Goal: Information Seeking & Learning: Learn about a topic

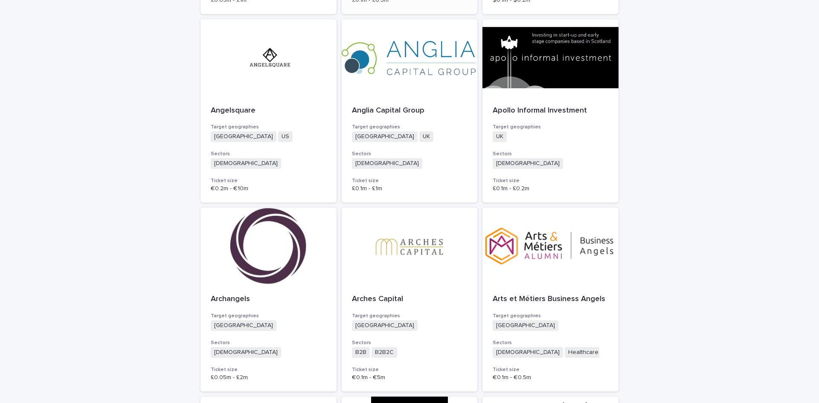
scroll to position [1110, 0]
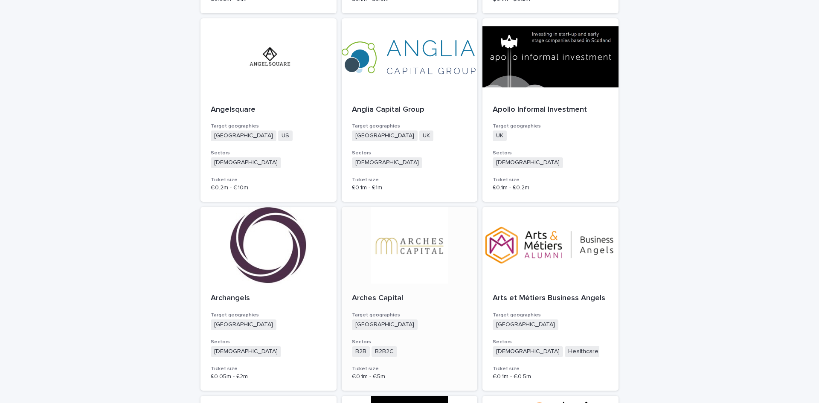
click at [383, 297] on p "Arches Capital" at bounding box center [410, 298] width 116 height 9
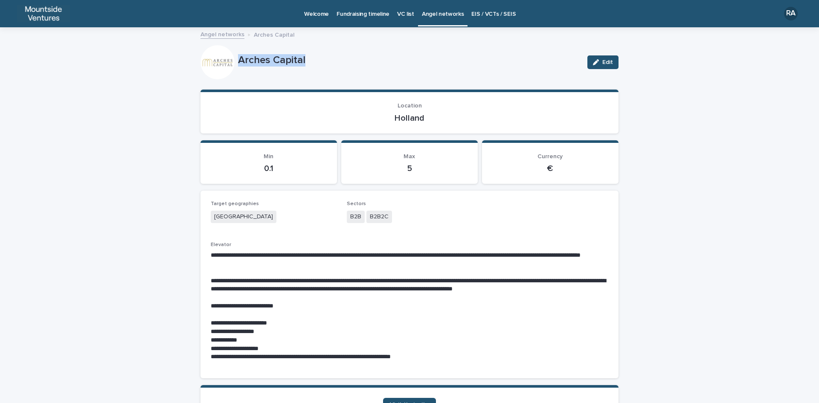
drag, startPoint x: 235, startPoint y: 60, endPoint x: 306, endPoint y: 52, distance: 71.7
click at [306, 52] on div "Arches Capital Edit" at bounding box center [410, 62] width 418 height 34
copy p "Arches Capital"
drag, startPoint x: 392, startPoint y: 118, endPoint x: 429, endPoint y: 122, distance: 37.3
click at [429, 122] on p "Holland" at bounding box center [410, 118] width 398 height 10
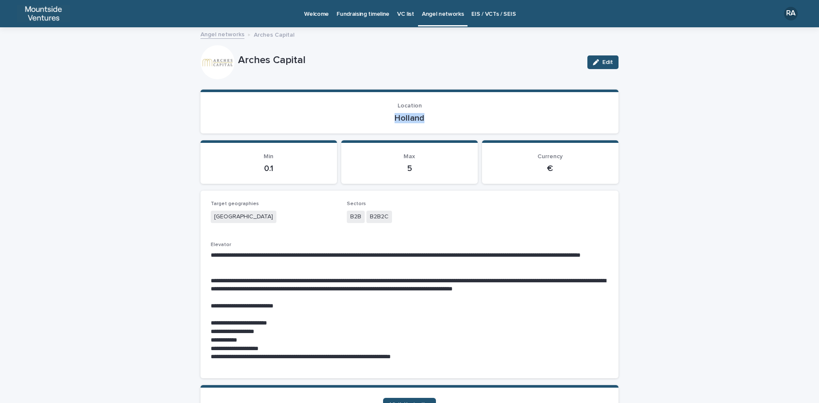
copy p "Holland"
drag, startPoint x: 346, startPoint y: 214, endPoint x: 394, endPoint y: 214, distance: 48.2
click at [394, 214] on div "B2B B2B2C" at bounding box center [410, 218] width 126 height 14
copy div "B2B B2B2C"
click at [211, 321] on p "**********" at bounding box center [410, 323] width 398 height 9
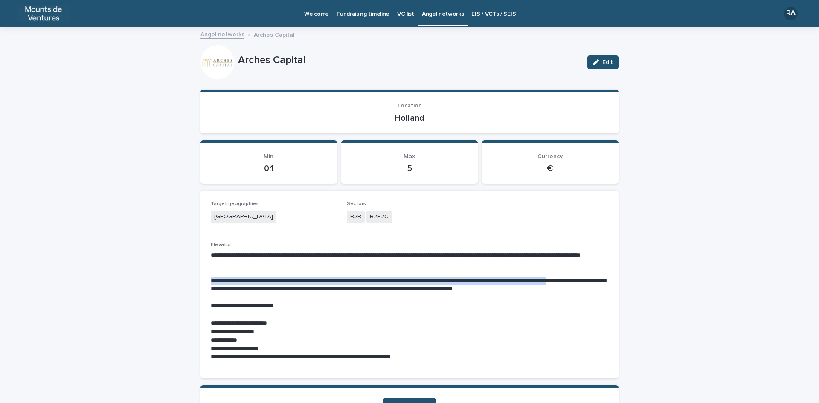
drag, startPoint x: 207, startPoint y: 279, endPoint x: 233, endPoint y: 294, distance: 30.0
click at [233, 294] on div "**********" at bounding box center [410, 285] width 418 height 188
copy p "**********"
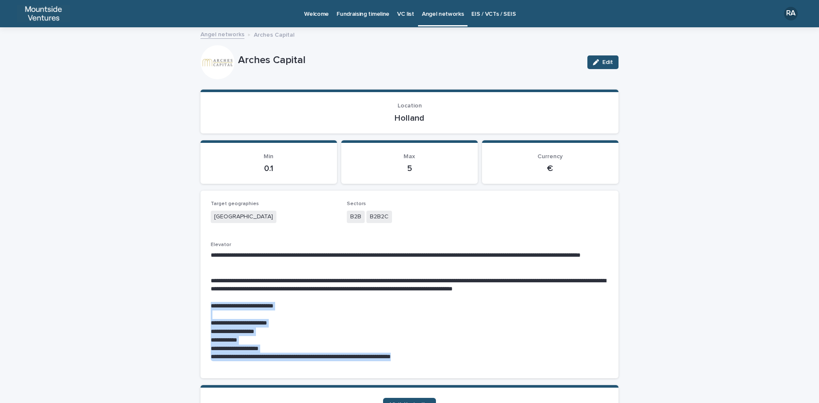
drag, startPoint x: 208, startPoint y: 303, endPoint x: 440, endPoint y: 353, distance: 237.0
click at [440, 353] on div "**********" at bounding box center [410, 306] width 398 height 110
copy div "**********"
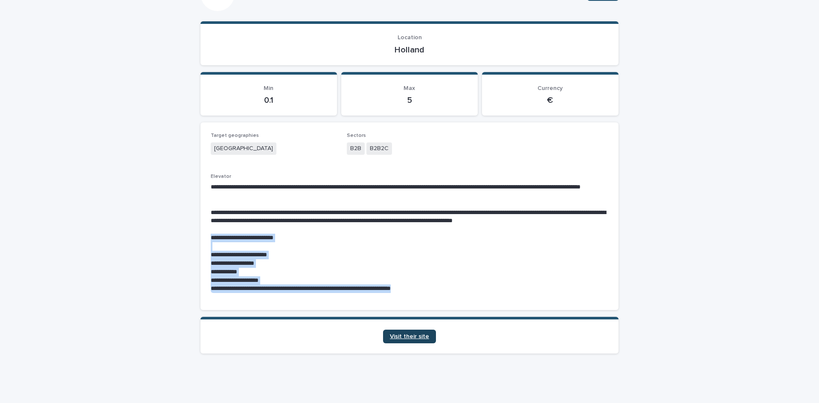
click at [402, 337] on span "Visit their site" at bounding box center [409, 337] width 39 height 6
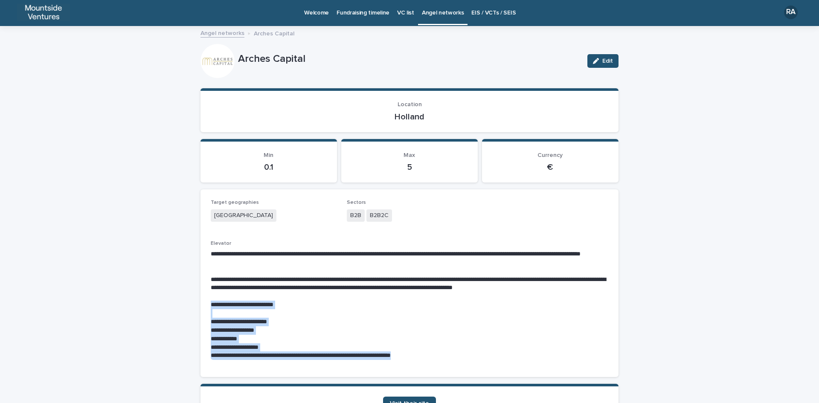
scroll to position [0, 0]
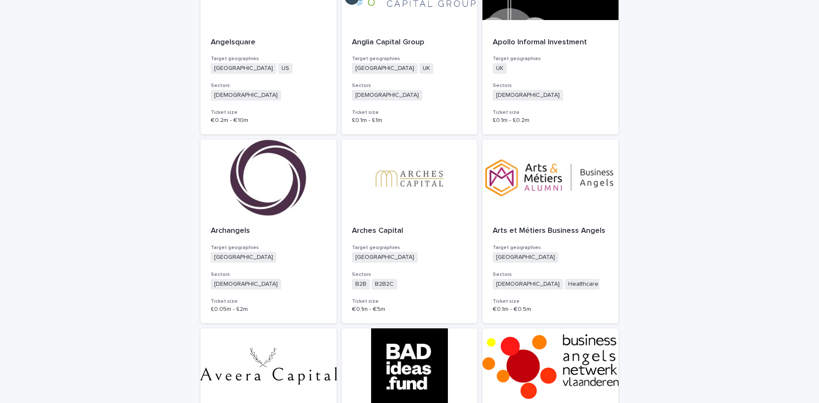
scroll to position [1280, 0]
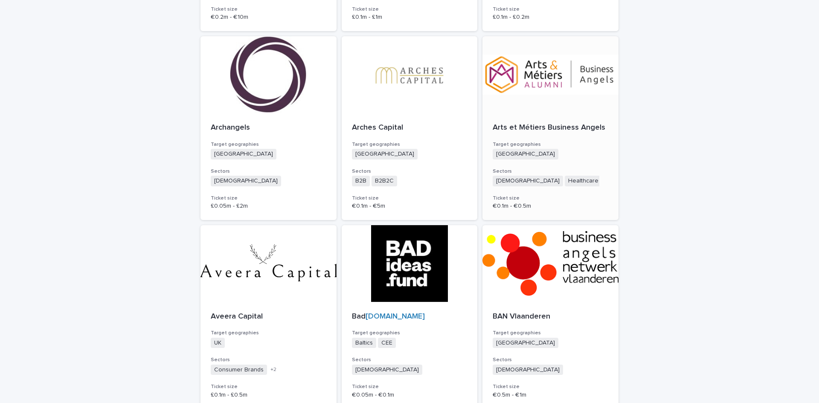
click at [545, 81] on div at bounding box center [551, 74] width 136 height 77
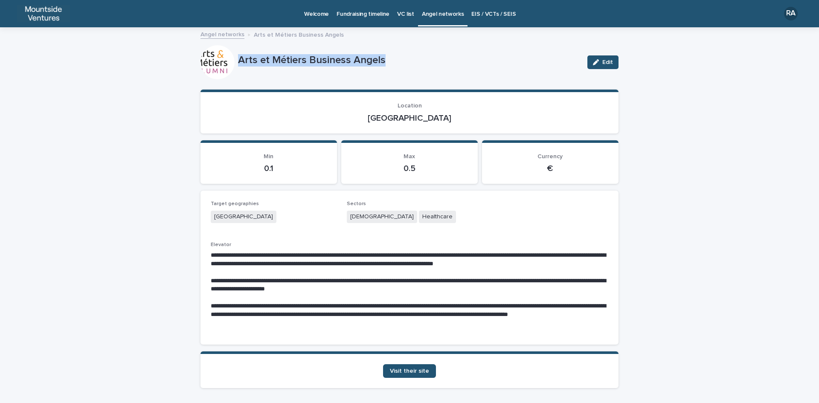
drag, startPoint x: 235, startPoint y: 59, endPoint x: 383, endPoint y: 66, distance: 147.8
click at [383, 66] on p "Arts et Métiers Business Angels" at bounding box center [409, 60] width 343 height 12
copy p "Arts et Métiers Business Angels"
drag, startPoint x: 392, startPoint y: 117, endPoint x: 425, endPoint y: 119, distance: 32.5
click at [425, 119] on p "[GEOGRAPHIC_DATA]" at bounding box center [410, 118] width 398 height 10
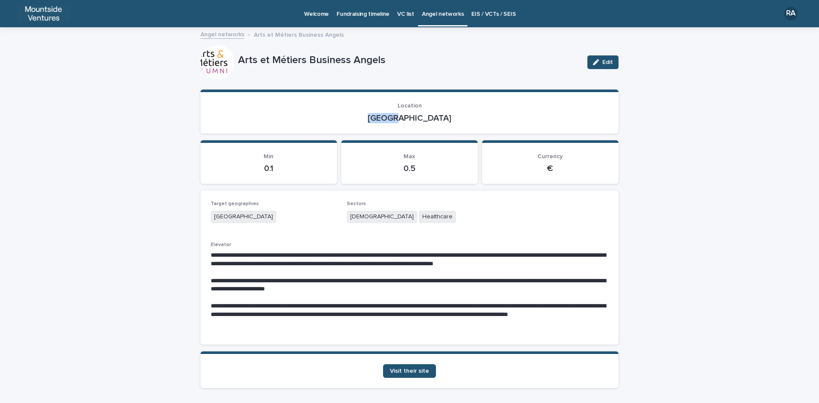
copy p "[GEOGRAPHIC_DATA]"
drag, startPoint x: 347, startPoint y: 217, endPoint x: 414, endPoint y: 222, distance: 67.6
click at [414, 222] on div "Agnostic Healthcare" at bounding box center [410, 218] width 126 height 14
copy div "Agnostic Healthcare"
click at [411, 370] on span "Visit their site" at bounding box center [409, 371] width 39 height 6
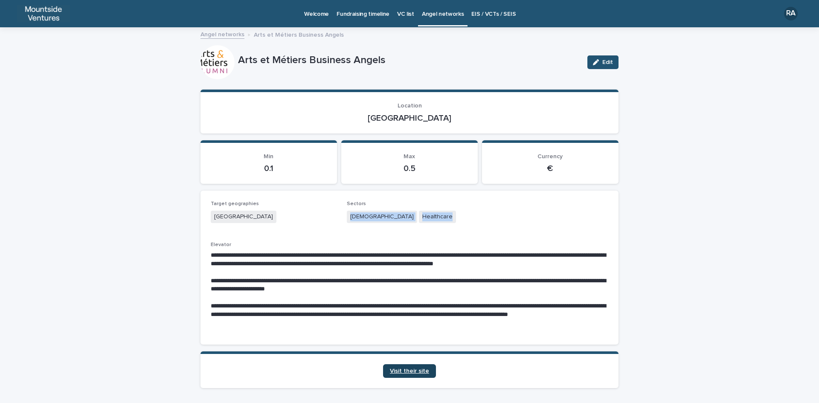
click at [412, 370] on span "Visit their site" at bounding box center [409, 371] width 39 height 6
drag, startPoint x: 527, startPoint y: 254, endPoint x: 603, endPoint y: 252, distance: 75.6
click at [603, 252] on p "**********" at bounding box center [410, 259] width 398 height 17
click at [561, 233] on div "**********" at bounding box center [410, 267] width 398 height 133
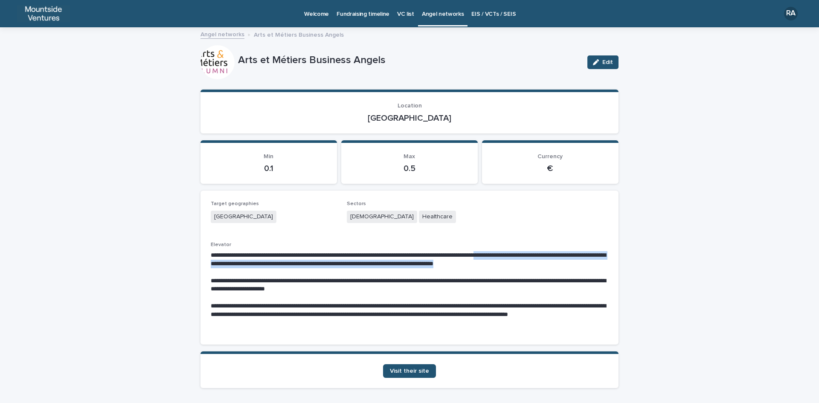
drag, startPoint x: 528, startPoint y: 255, endPoint x: 604, endPoint y: 262, distance: 75.9
click at [604, 262] on p "**********" at bounding box center [410, 259] width 398 height 17
copy p "**********"
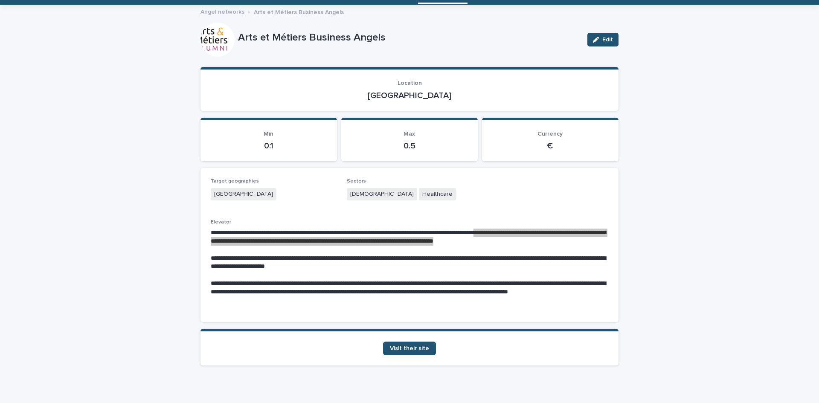
scroll to position [35, 0]
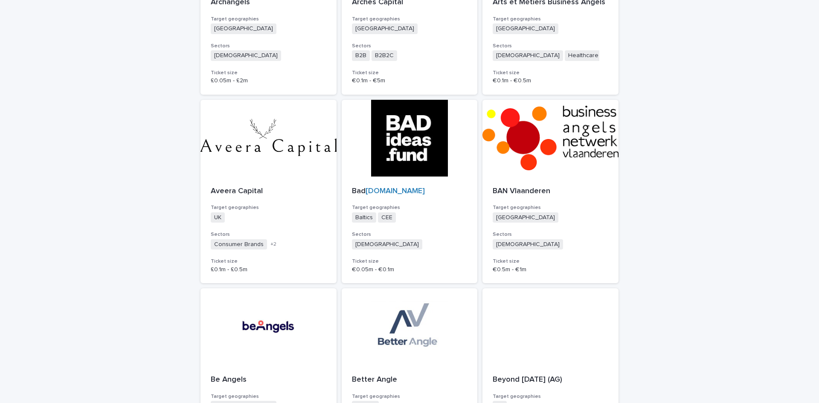
scroll to position [1408, 0]
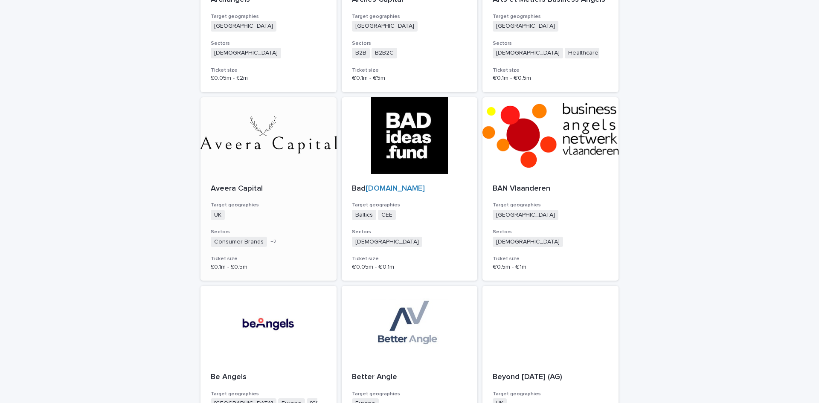
click at [227, 190] on p "Aveera Capital" at bounding box center [269, 188] width 116 height 9
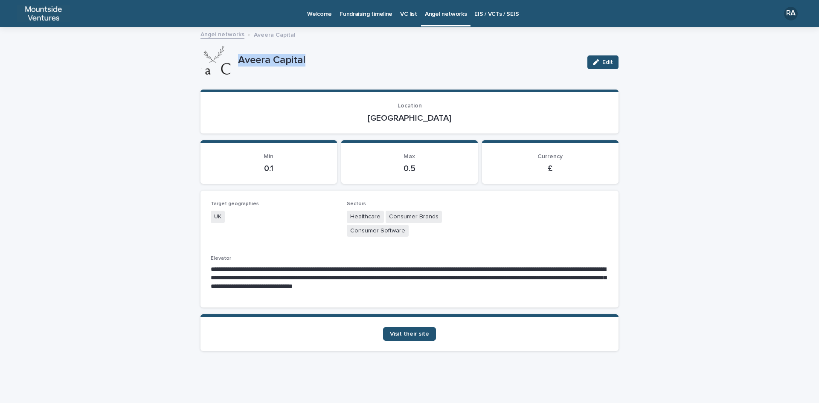
drag, startPoint x: 239, startPoint y: 60, endPoint x: 330, endPoint y: 54, distance: 91.9
click at [330, 54] on p "Aveera Capital" at bounding box center [409, 60] width 343 height 12
copy p "Aveera Capital"
drag, startPoint x: 392, startPoint y: 119, endPoint x: 436, endPoint y: 118, distance: 44.0
click at [436, 118] on p "[GEOGRAPHIC_DATA]" at bounding box center [410, 118] width 398 height 10
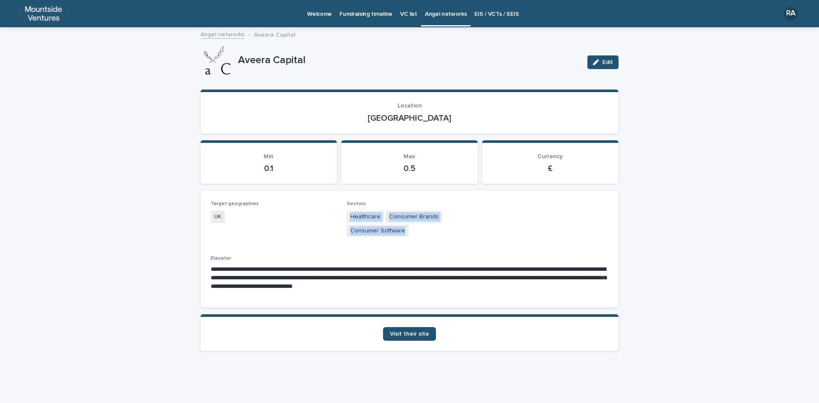
drag, startPoint x: 350, startPoint y: 215, endPoint x: 415, endPoint y: 247, distance: 72.7
click at [415, 247] on div "**********" at bounding box center [410, 249] width 398 height 96
click at [411, 333] on span "Visit their site" at bounding box center [409, 334] width 39 height 6
click at [408, 334] on span "Visit their site" at bounding box center [409, 334] width 39 height 6
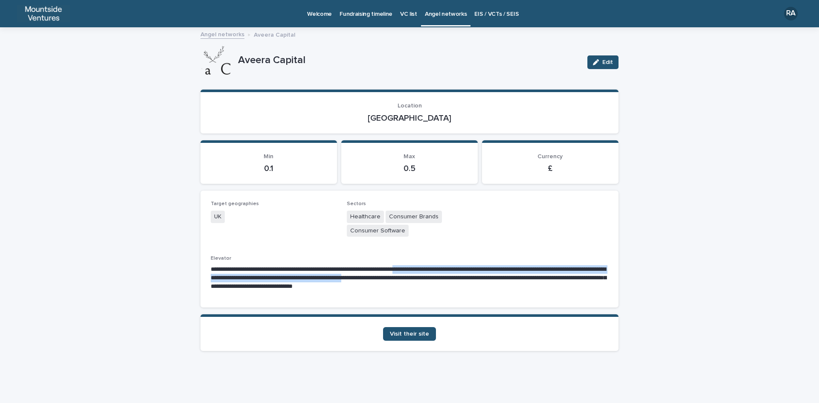
drag, startPoint x: 439, startPoint y: 268, endPoint x: 473, endPoint y: 280, distance: 36.0
click at [473, 280] on p "**********" at bounding box center [410, 278] width 398 height 26
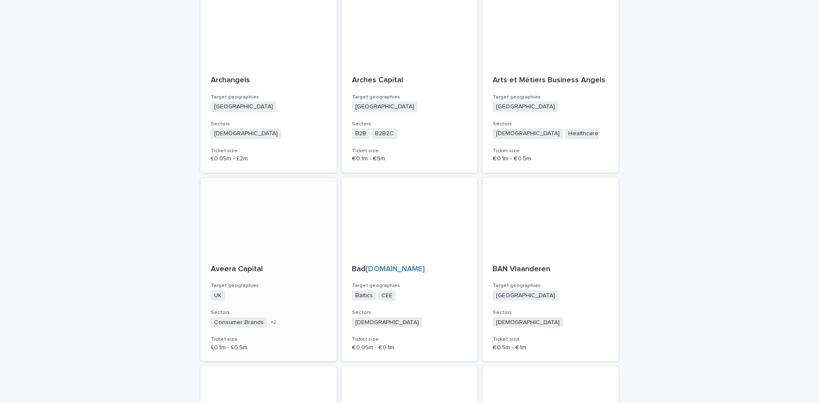
scroll to position [1408, 0]
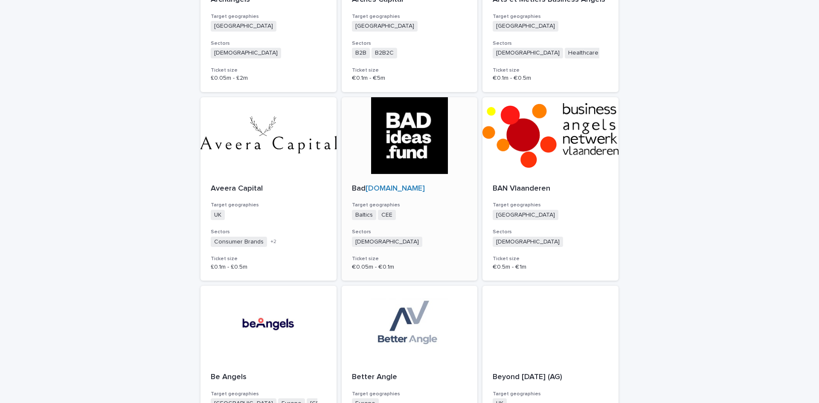
click at [382, 187] on link "[DOMAIN_NAME]" at bounding box center [395, 189] width 59 height 8
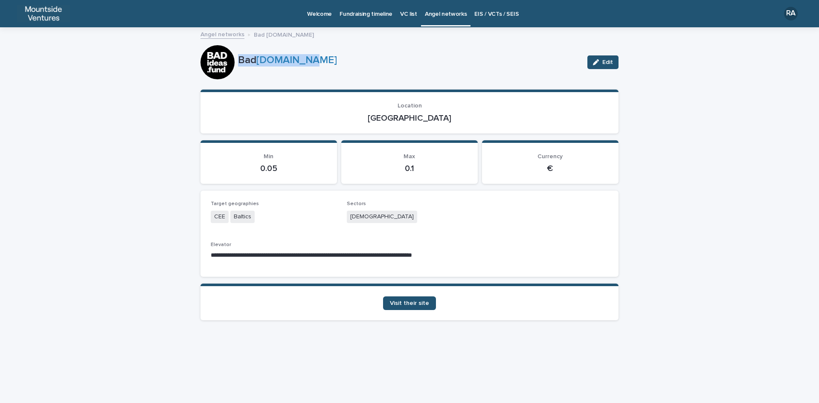
drag, startPoint x: 239, startPoint y: 59, endPoint x: 313, endPoint y: 60, distance: 73.8
click at [313, 60] on p "Bad [DOMAIN_NAME]" at bounding box center [409, 60] width 343 height 12
drag, startPoint x: 399, startPoint y: 115, endPoint x: 431, endPoint y: 115, distance: 32.9
click at [431, 115] on p "[GEOGRAPHIC_DATA]" at bounding box center [410, 118] width 398 height 10
drag, startPoint x: 350, startPoint y: 218, endPoint x: 381, endPoint y: 218, distance: 30.7
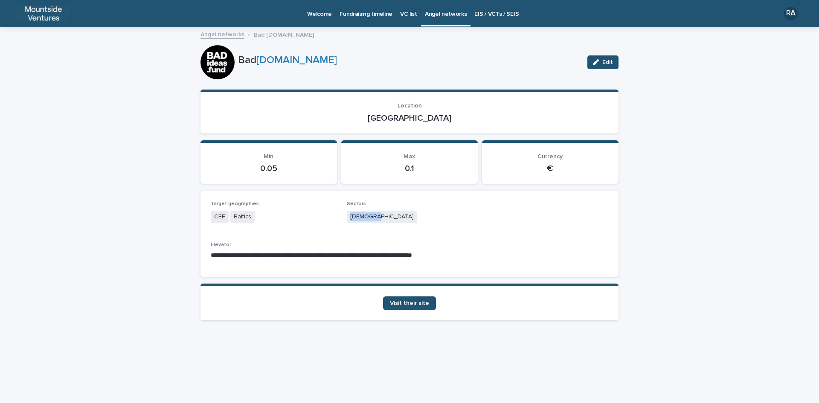
click at [381, 218] on div "[DEMOGRAPHIC_DATA]" at bounding box center [410, 218] width 126 height 14
drag, startPoint x: 213, startPoint y: 254, endPoint x: 470, endPoint y: 260, distance: 257.4
click at [470, 260] on div "**********" at bounding box center [410, 254] width 398 height 25
click at [420, 302] on span "Visit their site" at bounding box center [409, 303] width 39 height 6
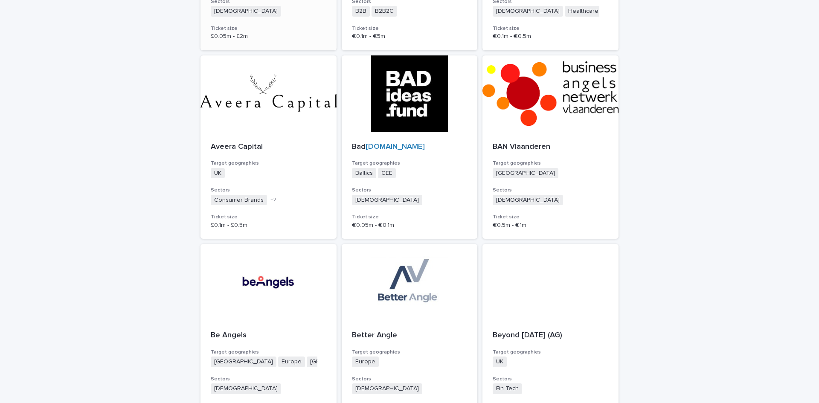
scroll to position [1451, 0]
click at [524, 147] on p "BAN Vlaanderen" at bounding box center [551, 146] width 116 height 9
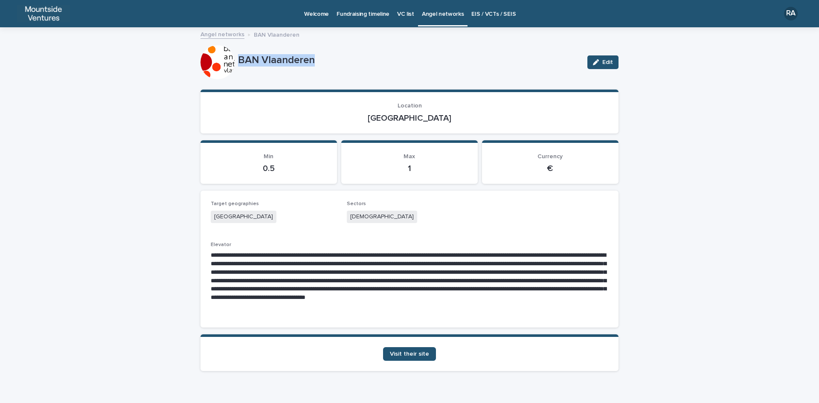
drag, startPoint x: 236, startPoint y: 59, endPoint x: 316, endPoint y: 58, distance: 80.2
click at [316, 58] on p "BAN Vlaanderen" at bounding box center [409, 60] width 343 height 12
drag, startPoint x: 388, startPoint y: 116, endPoint x: 425, endPoint y: 122, distance: 37.7
click at [425, 122] on p "[GEOGRAPHIC_DATA]" at bounding box center [410, 118] width 398 height 10
drag, startPoint x: 347, startPoint y: 214, endPoint x: 387, endPoint y: 224, distance: 42.1
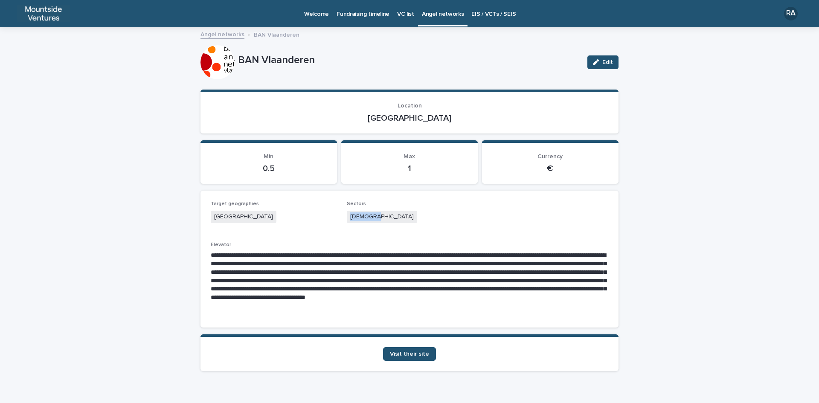
click at [387, 224] on div "[DEMOGRAPHIC_DATA]" at bounding box center [410, 218] width 126 height 14
click at [409, 354] on span "Visit their site" at bounding box center [409, 354] width 39 height 6
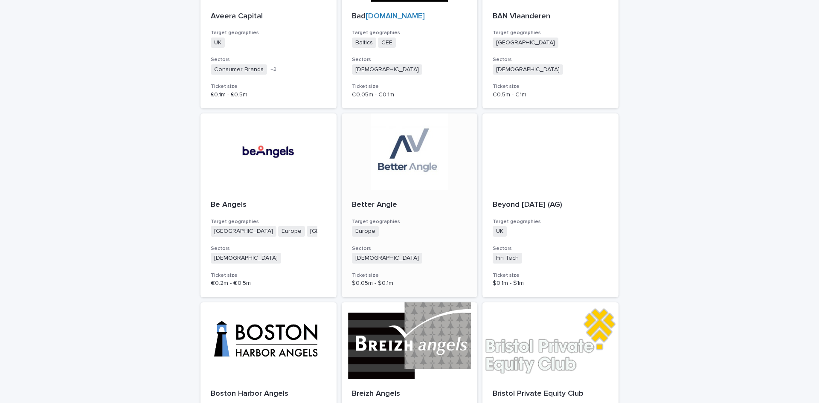
scroll to position [1494, 0]
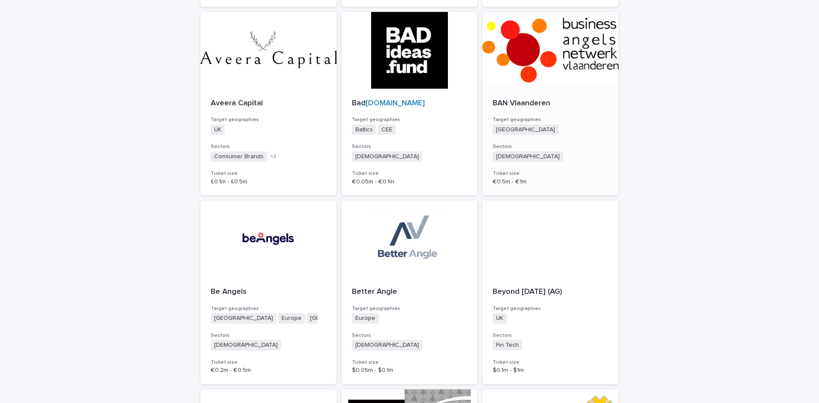
click at [548, 138] on div "BAN Vlaanderen Target geographies [GEOGRAPHIC_DATA] + 0 Sectors Agnostic + 0 Ti…" at bounding box center [551, 142] width 136 height 107
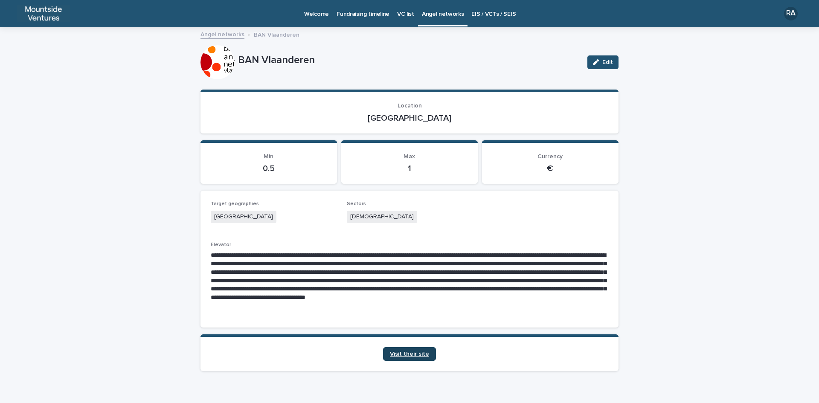
click at [415, 355] on span "Visit their site" at bounding box center [409, 354] width 39 height 6
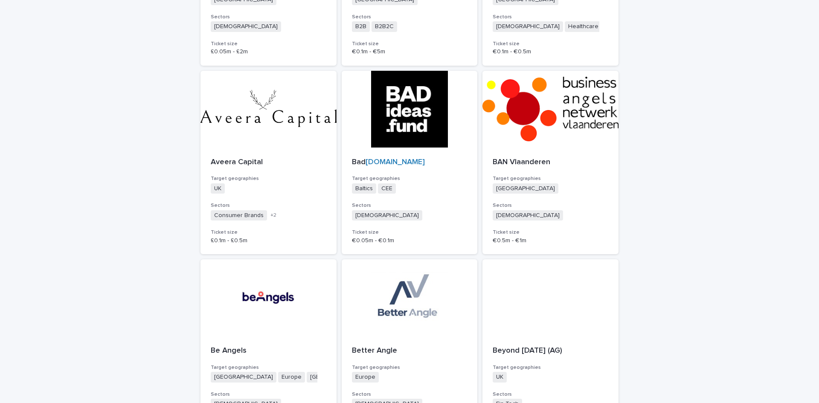
scroll to position [1494, 0]
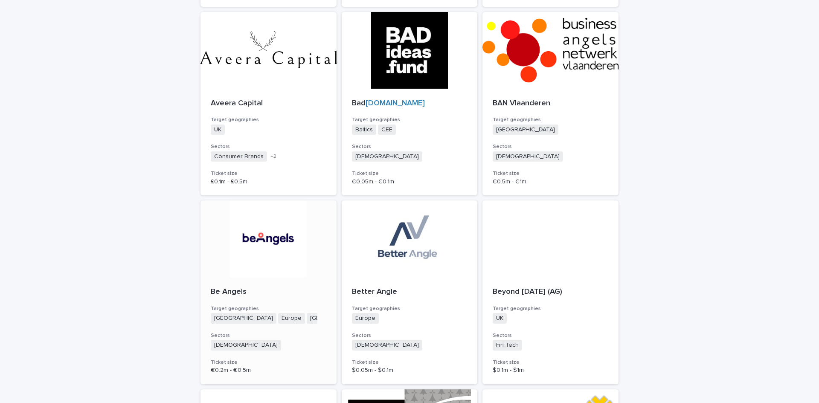
click at [251, 239] on div at bounding box center [269, 239] width 136 height 77
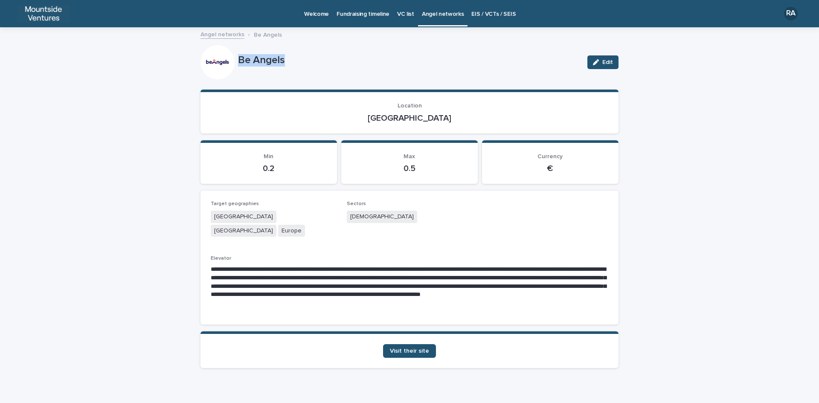
drag, startPoint x: 235, startPoint y: 56, endPoint x: 288, endPoint y: 58, distance: 53.8
click at [288, 58] on p "Be Angels" at bounding box center [409, 60] width 343 height 12
drag, startPoint x: 391, startPoint y: 117, endPoint x: 441, endPoint y: 126, distance: 51.3
click at [441, 126] on section "Location [GEOGRAPHIC_DATA]" at bounding box center [410, 112] width 418 height 44
drag, startPoint x: 344, startPoint y: 214, endPoint x: 379, endPoint y: 220, distance: 34.6
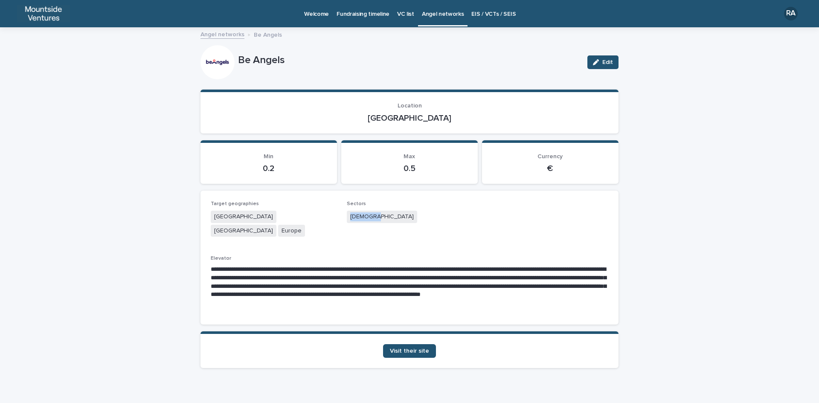
click at [379, 220] on div "[DEMOGRAPHIC_DATA]" at bounding box center [410, 218] width 126 height 14
click at [405, 348] on span "Visit their site" at bounding box center [409, 351] width 39 height 6
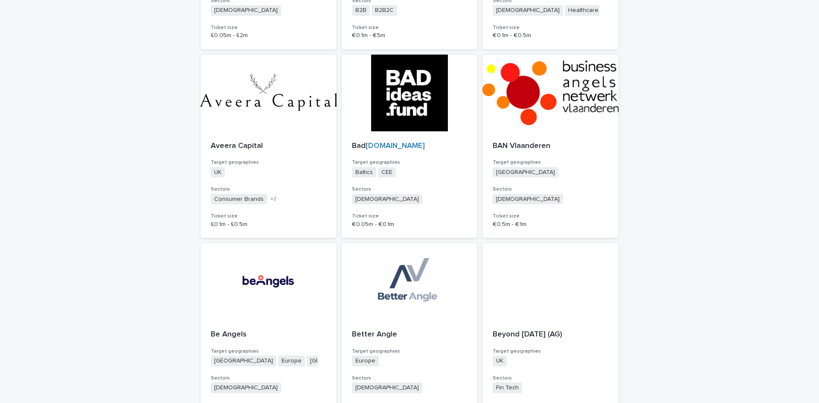
scroll to position [1707, 0]
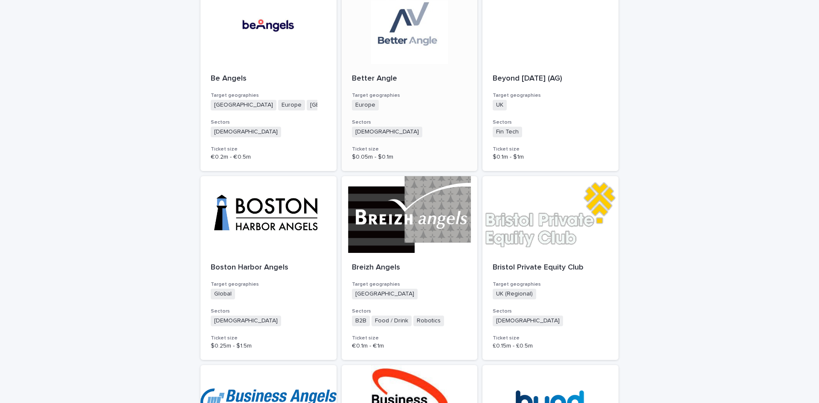
click at [387, 39] on div at bounding box center [410, 25] width 136 height 77
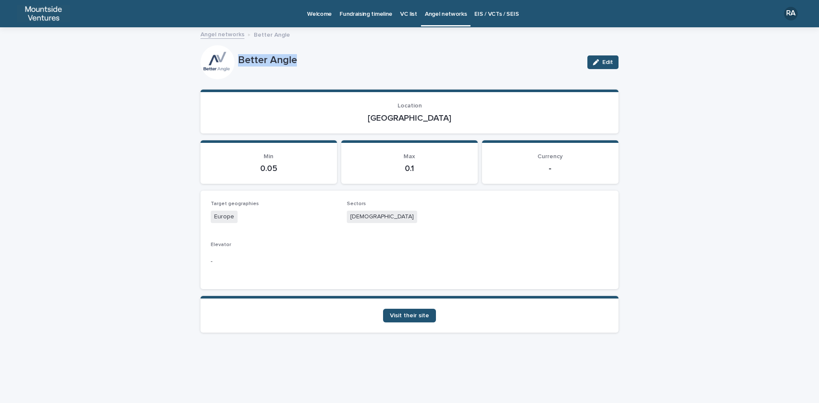
drag, startPoint x: 238, startPoint y: 58, endPoint x: 312, endPoint y: 58, distance: 73.8
click at [312, 58] on p "Better Angle" at bounding box center [409, 60] width 343 height 12
drag, startPoint x: 395, startPoint y: 117, endPoint x: 428, endPoint y: 119, distance: 33.3
click at [428, 119] on p "[GEOGRAPHIC_DATA]" at bounding box center [410, 118] width 398 height 10
drag, startPoint x: 349, startPoint y: 215, endPoint x: 397, endPoint y: 214, distance: 48.2
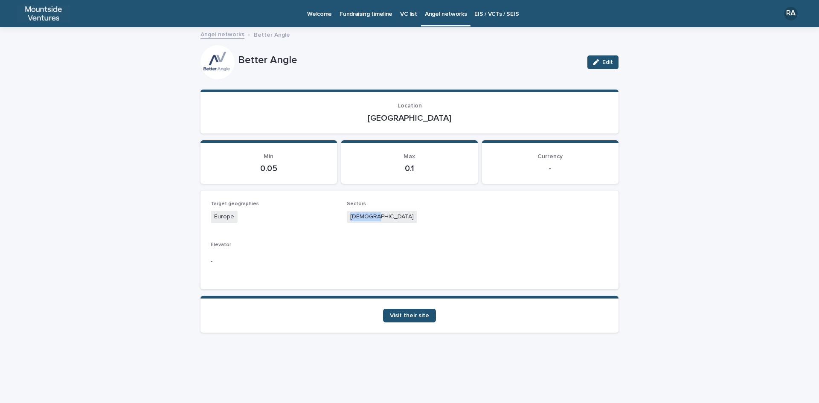
click at [397, 214] on div "[DEMOGRAPHIC_DATA]" at bounding box center [410, 218] width 126 height 14
click at [419, 315] on span "Visit their site" at bounding box center [409, 316] width 39 height 6
click at [409, 316] on span "Visit their site" at bounding box center [409, 316] width 39 height 6
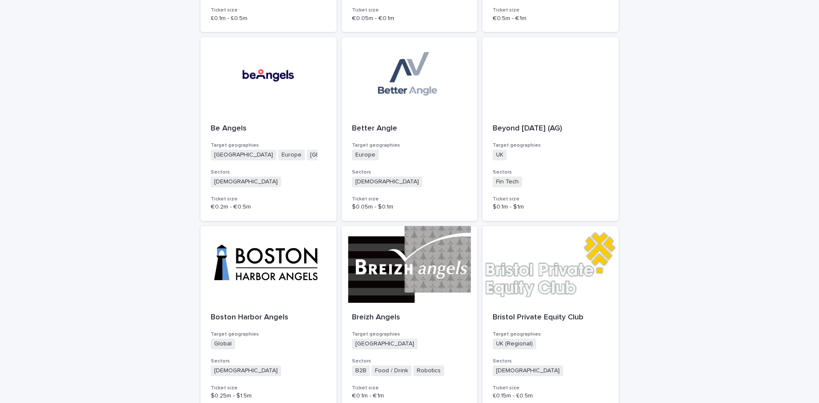
scroll to position [1664, 0]
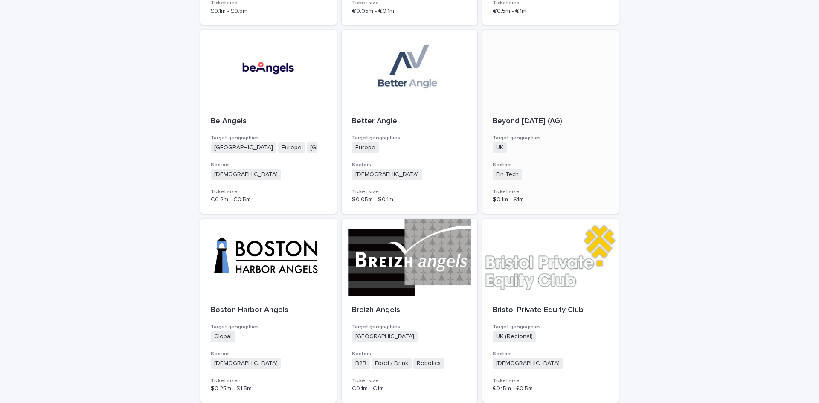
click at [520, 119] on p "Beyond [DATE] (AG)" at bounding box center [551, 121] width 116 height 9
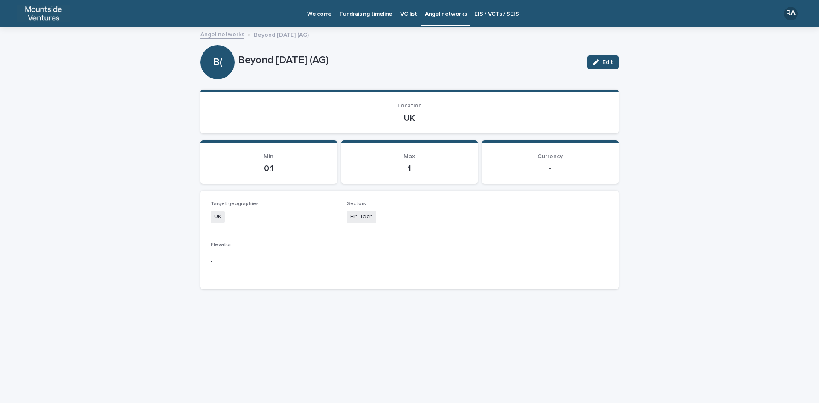
drag, startPoint x: 236, startPoint y: 60, endPoint x: 352, endPoint y: 64, distance: 116.2
click at [352, 64] on div "B( Beyond [DATE] (AG) Edit" at bounding box center [410, 62] width 418 height 34
drag, startPoint x: 399, startPoint y: 116, endPoint x: 437, endPoint y: 116, distance: 37.6
click at [437, 116] on p "UK" at bounding box center [410, 118] width 398 height 10
drag, startPoint x: 347, startPoint y: 216, endPoint x: 384, endPoint y: 217, distance: 37.1
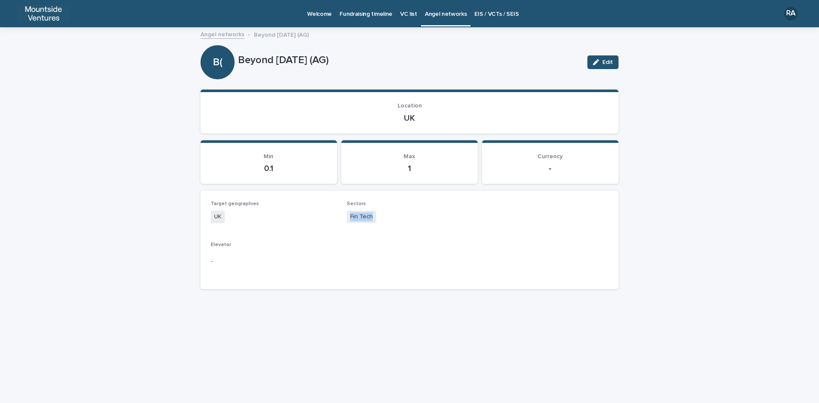
click at [383, 217] on div "Fin Tech" at bounding box center [410, 218] width 126 height 14
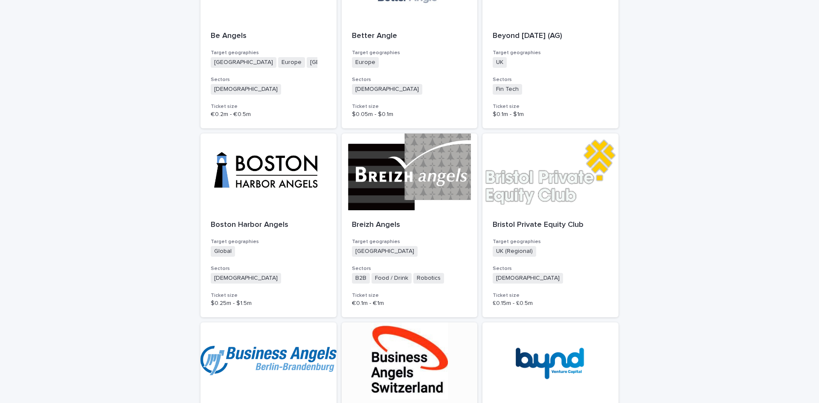
scroll to position [1792, 0]
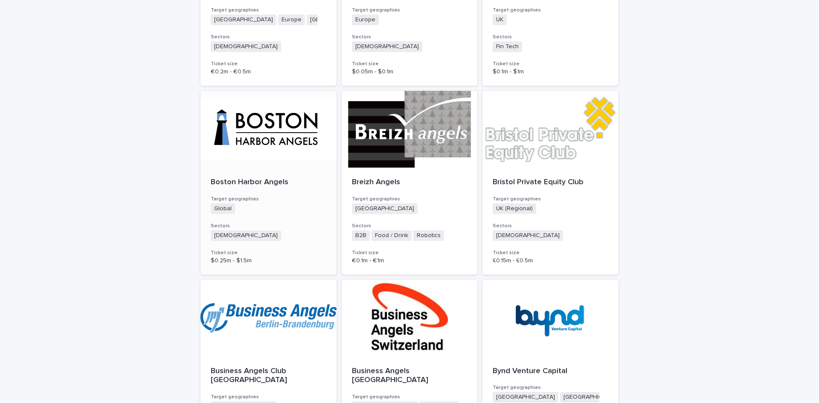
click at [246, 131] on div at bounding box center [269, 129] width 136 height 77
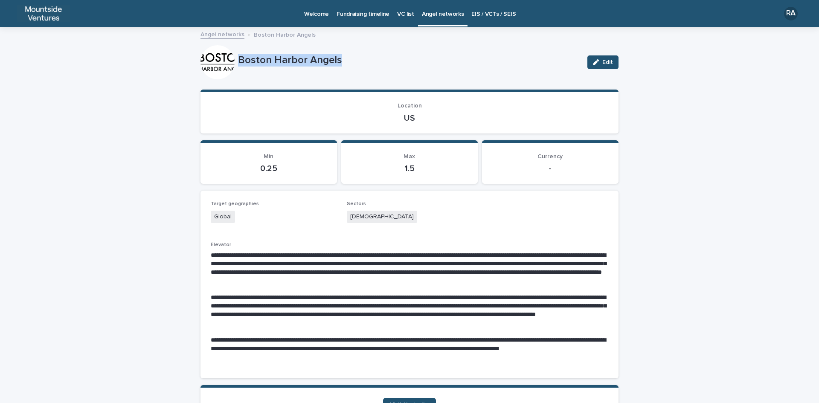
drag, startPoint x: 234, startPoint y: 58, endPoint x: 341, endPoint y: 60, distance: 107.6
click at [341, 60] on div "Boston Harbor Angels Edit" at bounding box center [410, 62] width 418 height 34
drag, startPoint x: 399, startPoint y: 115, endPoint x: 436, endPoint y: 127, distance: 38.6
click at [422, 121] on p "US" at bounding box center [410, 118] width 398 height 10
drag, startPoint x: 347, startPoint y: 216, endPoint x: 382, endPoint y: 219, distance: 35.2
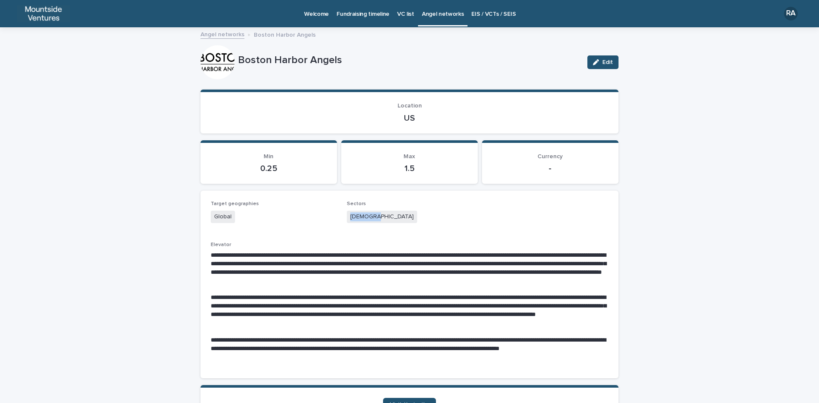
click at [382, 219] on div "[DEMOGRAPHIC_DATA]" at bounding box center [410, 218] width 126 height 14
drag, startPoint x: 206, startPoint y: 297, endPoint x: 408, endPoint y: 300, distance: 202.7
click at [408, 300] on div "**********" at bounding box center [410, 285] width 418 height 188
drag, startPoint x: 407, startPoint y: 304, endPoint x: 310, endPoint y: 312, distance: 96.8
click at [310, 312] on p "**********" at bounding box center [410, 311] width 398 height 34
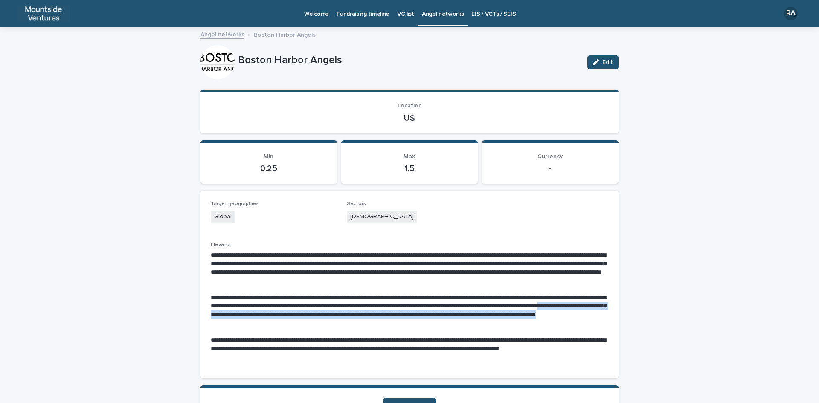
drag, startPoint x: 332, startPoint y: 314, endPoint x: 400, endPoint y: 324, distance: 69.0
click at [400, 324] on p "**********" at bounding box center [410, 311] width 398 height 34
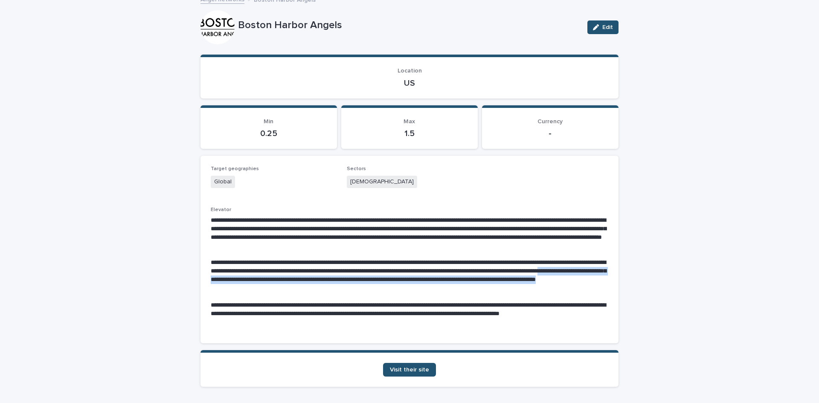
scroll to position [68, 0]
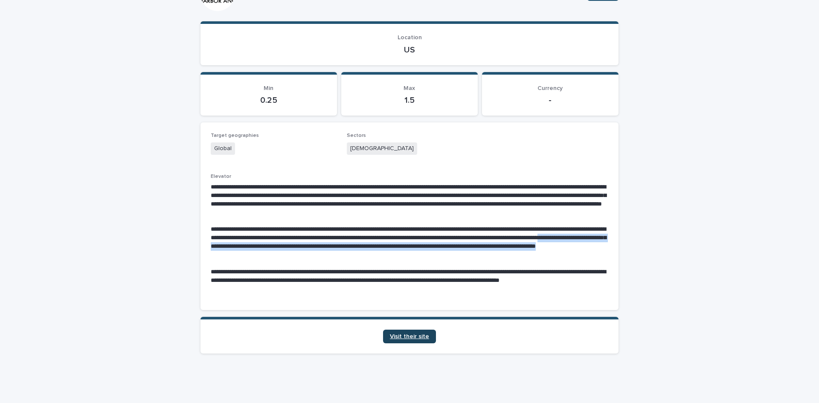
click at [430, 335] on link "Visit their site" at bounding box center [409, 337] width 53 height 14
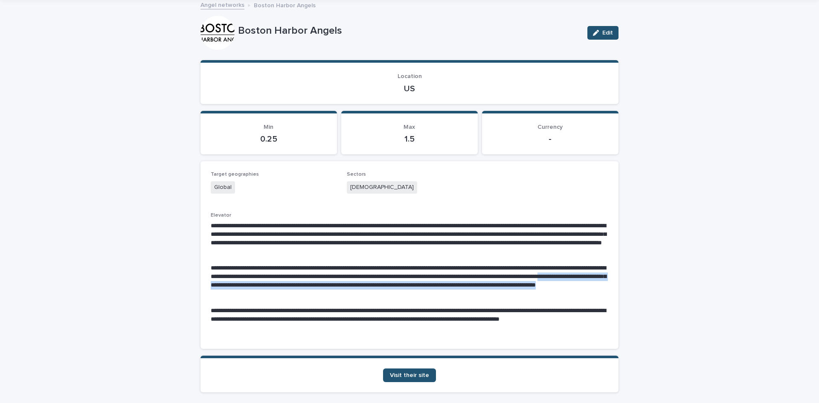
scroll to position [0, 0]
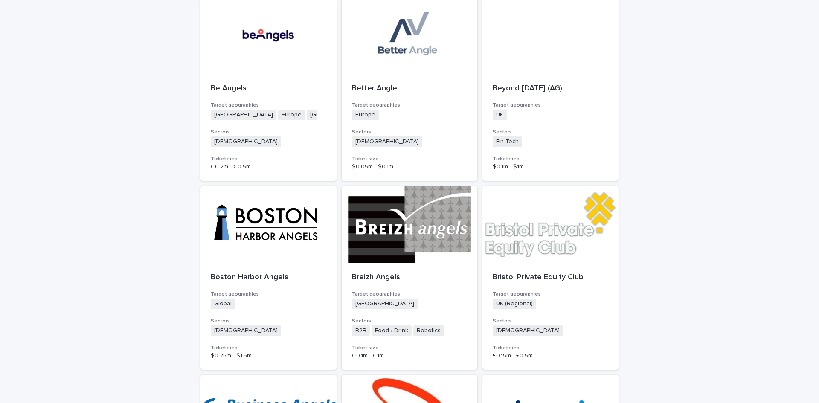
scroll to position [1707, 0]
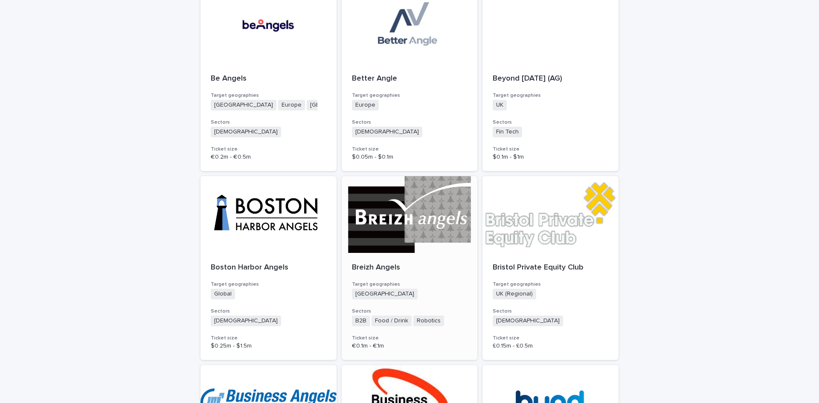
click at [379, 267] on p "Breizh Angels" at bounding box center [410, 267] width 116 height 9
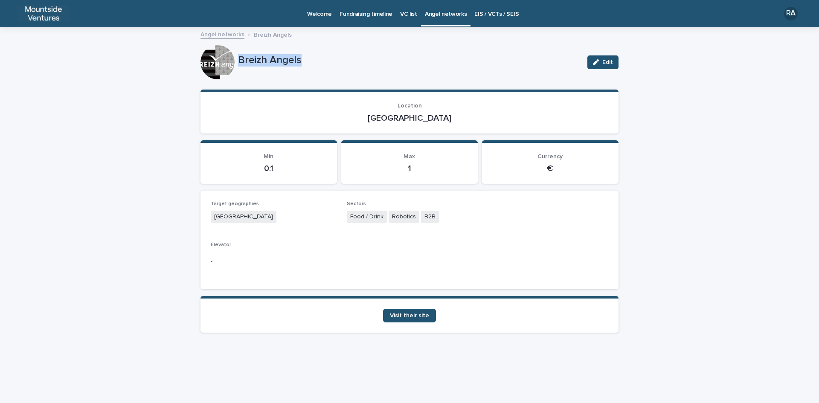
drag, startPoint x: 238, startPoint y: 57, endPoint x: 320, endPoint y: 52, distance: 82.1
click at [320, 52] on div "Breizh Angels Edit" at bounding box center [410, 62] width 418 height 34
drag, startPoint x: 393, startPoint y: 117, endPoint x: 428, endPoint y: 121, distance: 34.8
click at [428, 121] on p "[GEOGRAPHIC_DATA]" at bounding box center [410, 118] width 398 height 10
drag, startPoint x: 347, startPoint y: 217, endPoint x: 450, endPoint y: 223, distance: 103.4
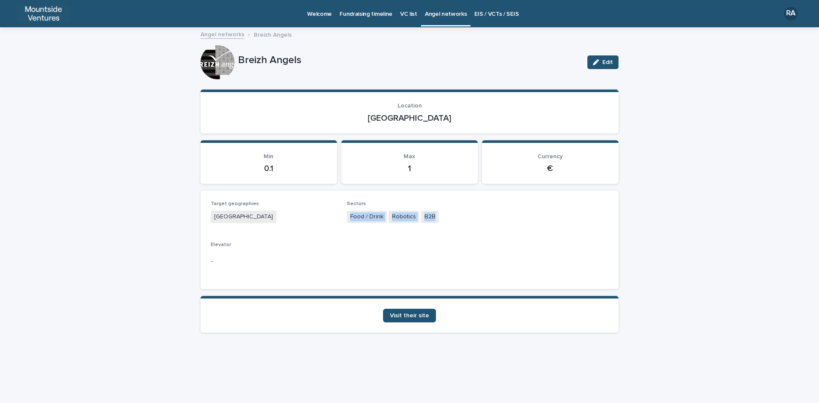
click at [450, 223] on div "Food / Drink Robotics B2B" at bounding box center [410, 218] width 126 height 14
click at [411, 313] on span "Visit their site" at bounding box center [409, 316] width 39 height 6
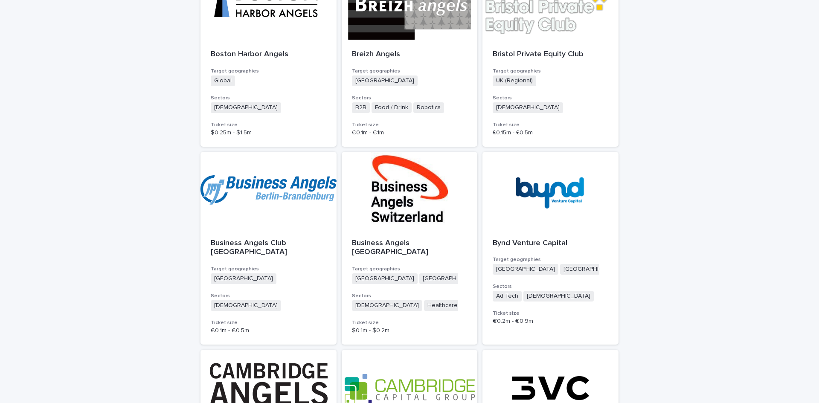
scroll to position [1878, 0]
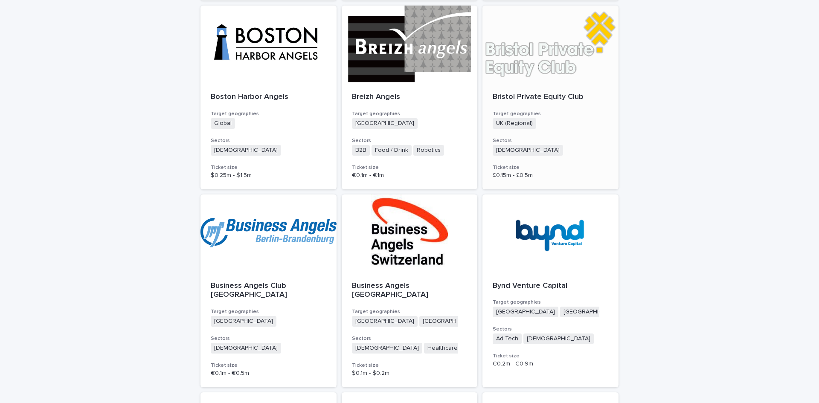
click at [555, 63] on div at bounding box center [551, 44] width 136 height 77
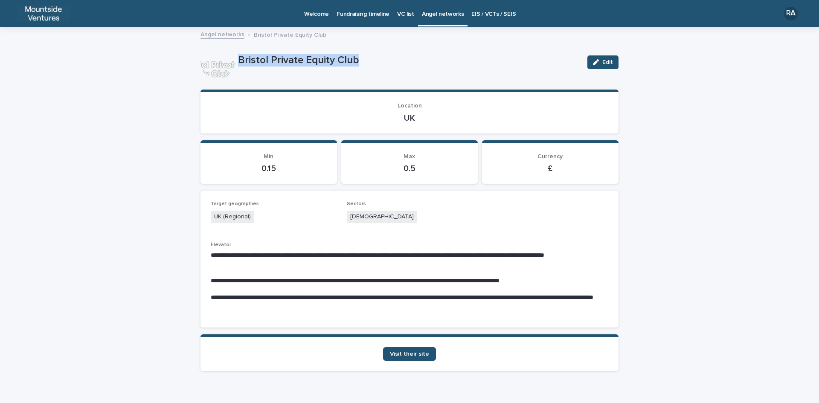
drag, startPoint x: 236, startPoint y: 56, endPoint x: 358, endPoint y: 63, distance: 122.6
click at [358, 63] on p "Bristol Private Equity Club" at bounding box center [409, 60] width 343 height 12
drag, startPoint x: 400, startPoint y: 118, endPoint x: 425, endPoint y: 117, distance: 24.3
click at [425, 117] on p "UK" at bounding box center [410, 118] width 398 height 10
drag, startPoint x: 347, startPoint y: 214, endPoint x: 395, endPoint y: 214, distance: 47.8
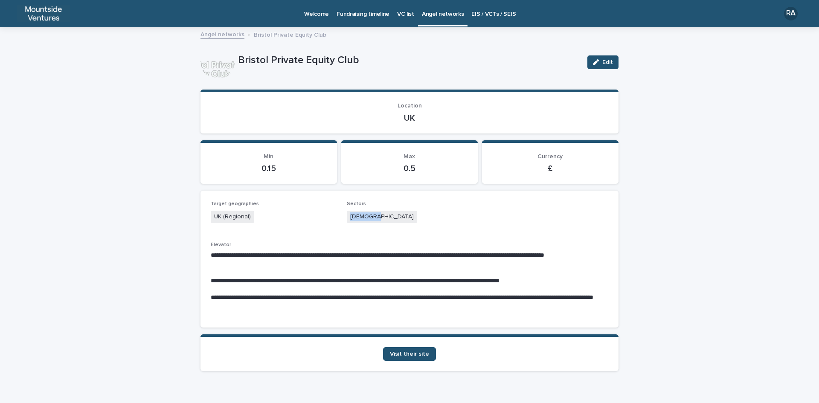
click at [395, 214] on div "[DEMOGRAPHIC_DATA]" at bounding box center [410, 218] width 126 height 14
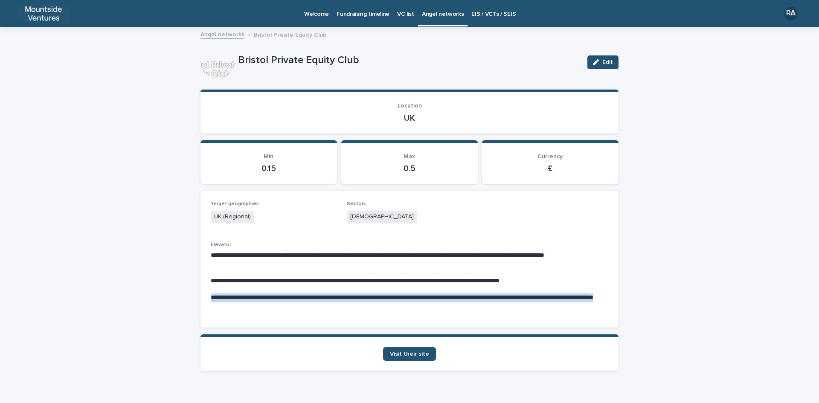
drag, startPoint x: 205, startPoint y: 295, endPoint x: 601, endPoint y: 307, distance: 395.8
click at [601, 307] on div "**********" at bounding box center [410, 259] width 418 height 137
click at [396, 355] on span "Visit their site" at bounding box center [409, 354] width 39 height 6
click at [404, 355] on span "Visit their site" at bounding box center [409, 354] width 39 height 6
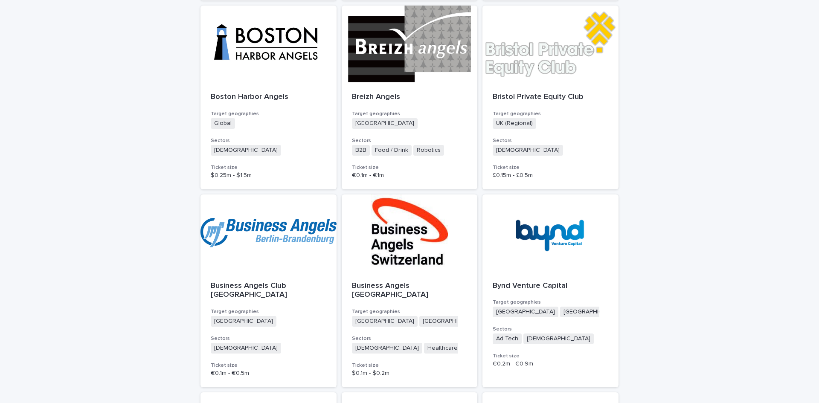
scroll to position [2091, 0]
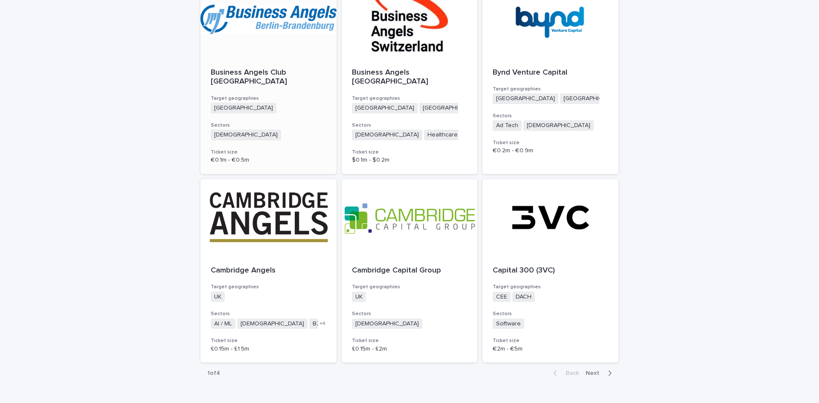
click at [270, 18] on div at bounding box center [269, 19] width 136 height 77
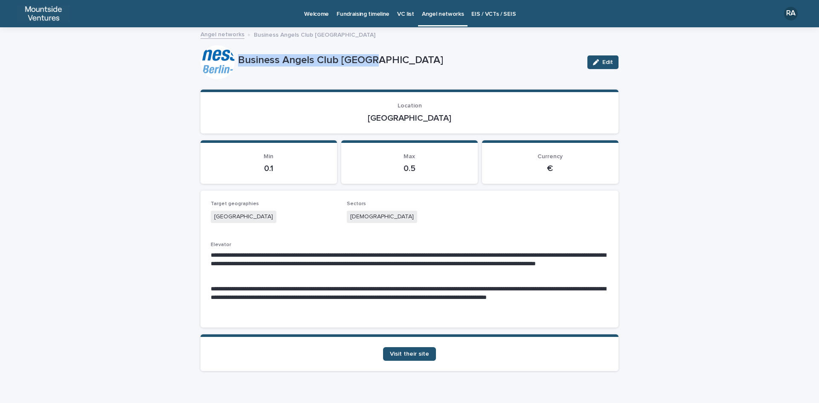
drag, startPoint x: 233, startPoint y: 58, endPoint x: 390, endPoint y: 58, distance: 157.0
click at [390, 58] on div "Business Angels Club Berlin Edit" at bounding box center [410, 62] width 418 height 34
drag, startPoint x: 389, startPoint y: 117, endPoint x: 432, endPoint y: 119, distance: 43.6
click at [432, 119] on p "[GEOGRAPHIC_DATA]" at bounding box center [410, 118] width 398 height 10
drag, startPoint x: 346, startPoint y: 214, endPoint x: 398, endPoint y: 214, distance: 52.5
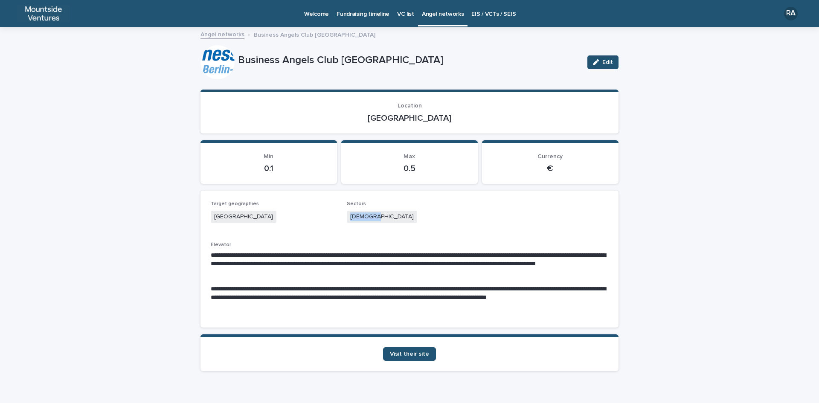
click at [398, 214] on div "[DEMOGRAPHIC_DATA]" at bounding box center [410, 218] width 126 height 14
click at [398, 353] on span "Visit their site" at bounding box center [409, 354] width 39 height 6
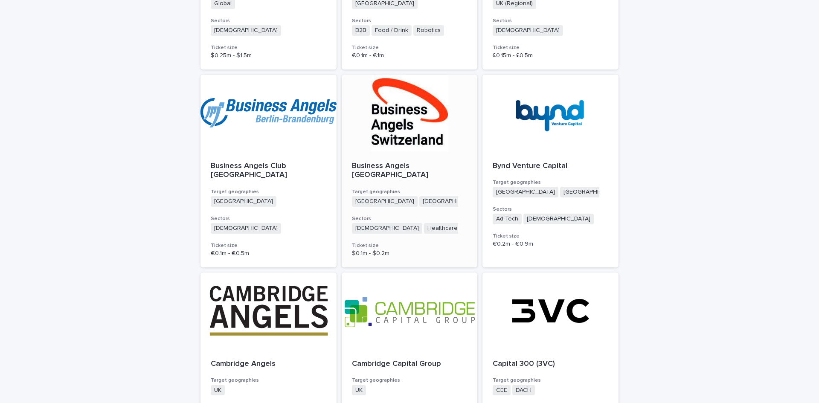
scroll to position [1935, 0]
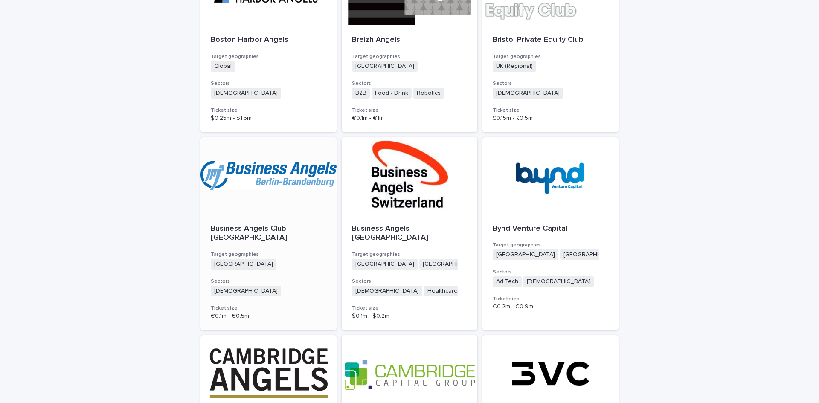
click at [262, 173] on div at bounding box center [269, 175] width 136 height 77
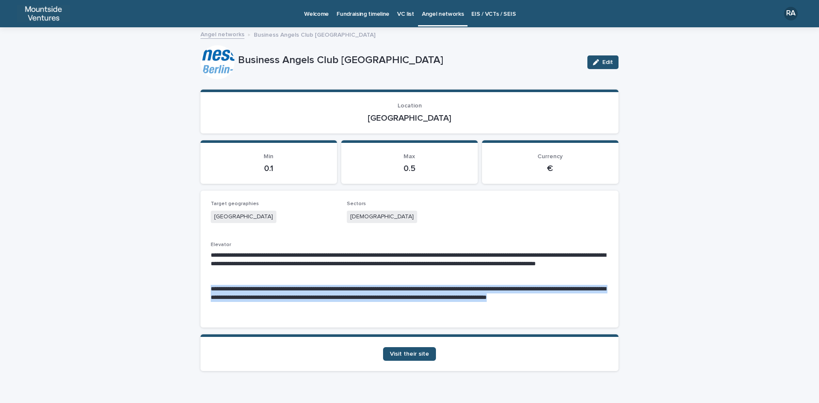
drag, startPoint x: 224, startPoint y: 289, endPoint x: 429, endPoint y: 306, distance: 205.6
click at [429, 306] on p "**********" at bounding box center [410, 298] width 398 height 26
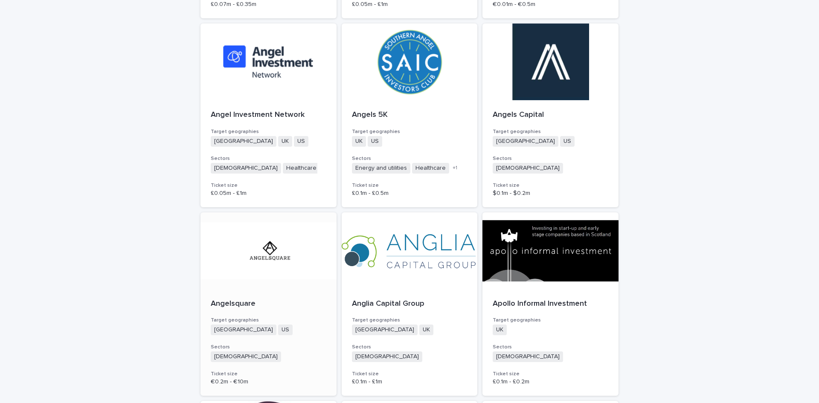
scroll to position [1024, 0]
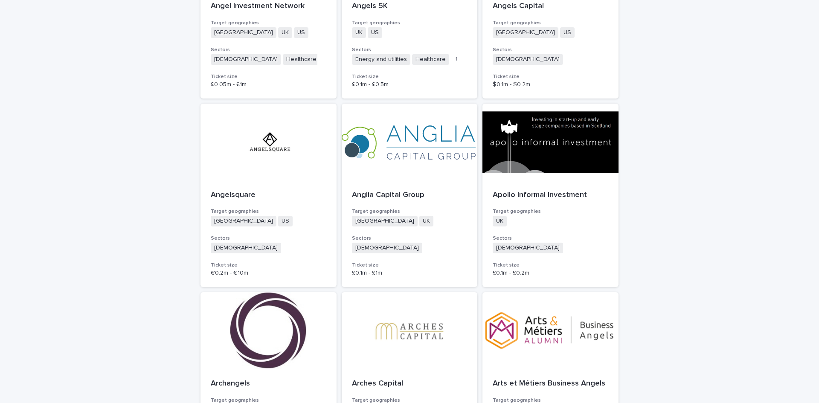
click at [161, 280] on div "Loading... Saving… Loading... Saving… List of angel networks Add New Target geo…" at bounding box center [409, 290] width 819 height 2405
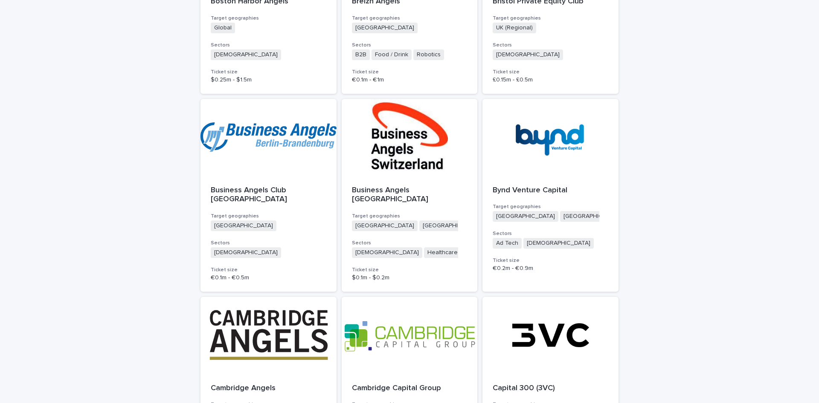
scroll to position [2048, 0]
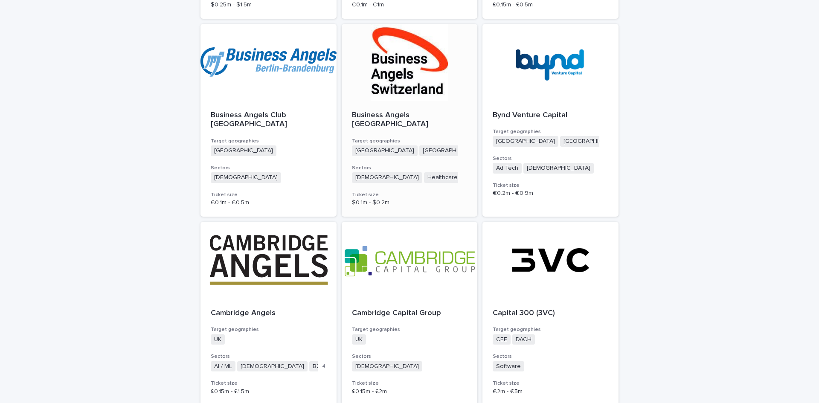
click at [391, 68] on div at bounding box center [410, 62] width 136 height 77
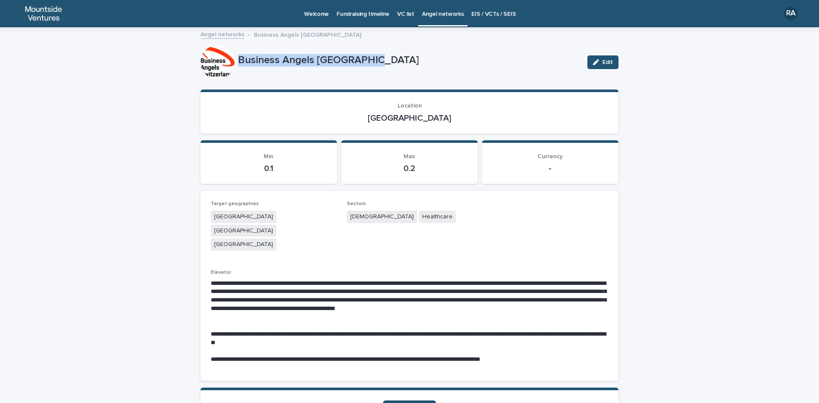
drag, startPoint x: 234, startPoint y: 59, endPoint x: 385, endPoint y: 75, distance: 151.8
click at [385, 75] on div "Business Angels Switzerland Edit" at bounding box center [410, 62] width 418 height 34
drag, startPoint x: 385, startPoint y: 117, endPoint x: 441, endPoint y: 116, distance: 55.9
click at [441, 116] on p "[GEOGRAPHIC_DATA]" at bounding box center [410, 118] width 398 height 10
drag, startPoint x: 347, startPoint y: 216, endPoint x: 432, endPoint y: 216, distance: 84.5
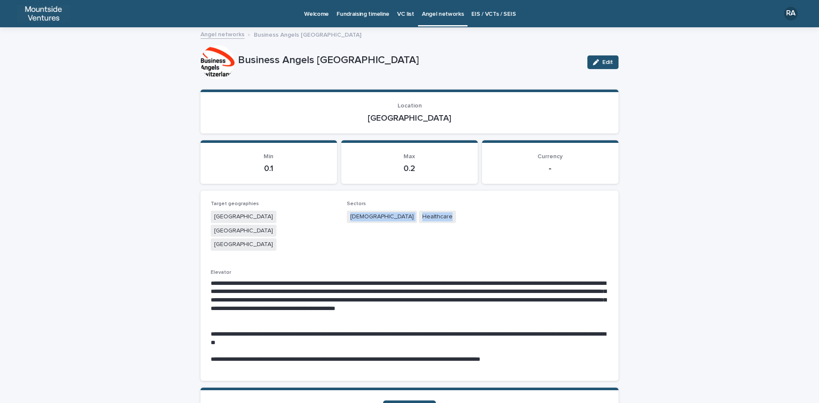
click at [432, 216] on div "Agnostic Healthcare" at bounding box center [410, 218] width 126 height 14
click at [410, 403] on span "Visit their site" at bounding box center [409, 408] width 39 height 6
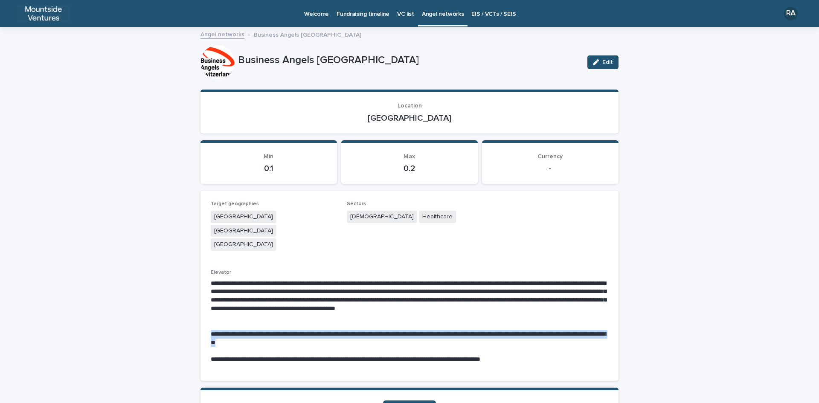
drag, startPoint x: 206, startPoint y: 304, endPoint x: 308, endPoint y: 317, distance: 102.8
click at [308, 317] on div "**********" at bounding box center [410, 286] width 418 height 190
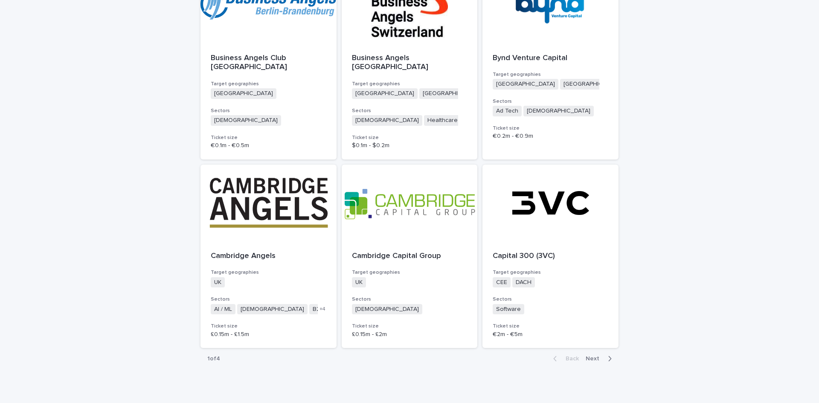
scroll to position [2020, 0]
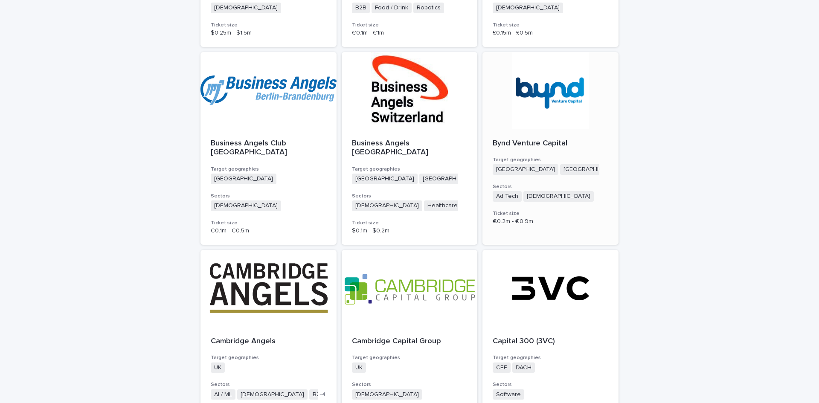
click at [507, 146] on p "Bynd Venture Capital" at bounding box center [551, 143] width 116 height 9
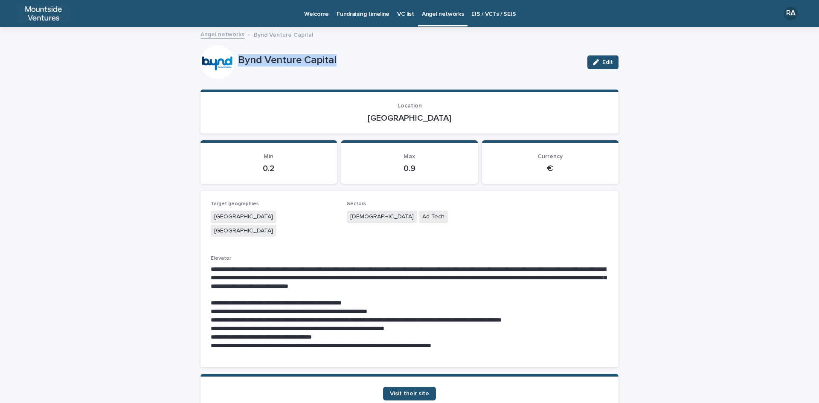
drag, startPoint x: 235, startPoint y: 58, endPoint x: 376, endPoint y: 58, distance: 141.3
click at [376, 58] on p "Bynd Venture Capital" at bounding box center [409, 60] width 343 height 12
drag, startPoint x: 392, startPoint y: 116, endPoint x: 425, endPoint y: 116, distance: 33.3
click at [425, 116] on p "[GEOGRAPHIC_DATA]" at bounding box center [410, 118] width 398 height 10
drag, startPoint x: 347, startPoint y: 213, endPoint x: 419, endPoint y: 216, distance: 73.1
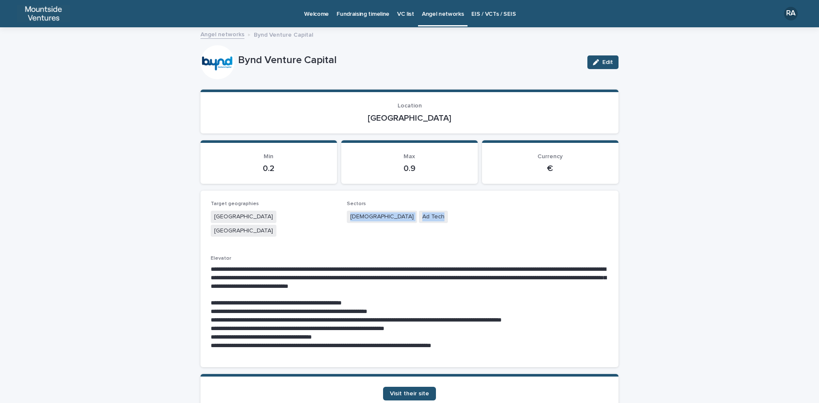
click at [419, 216] on div "Agnostic Ad Tech" at bounding box center [410, 218] width 126 height 14
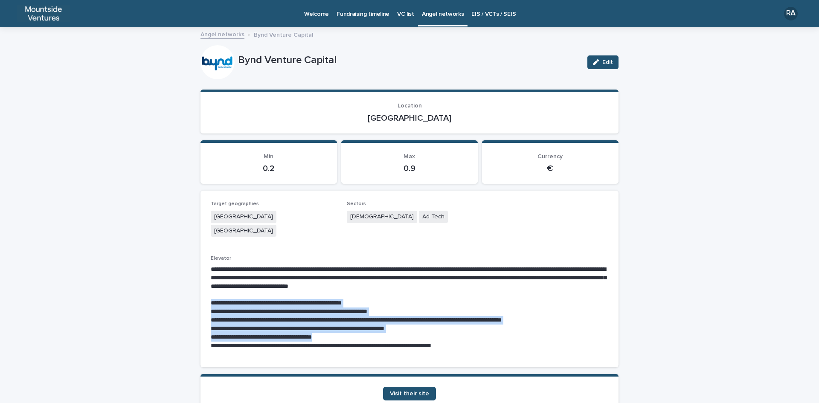
drag, startPoint x: 207, startPoint y: 286, endPoint x: 343, endPoint y: 323, distance: 140.7
click at [343, 323] on div "**********" at bounding box center [410, 307] width 398 height 85
click at [412, 387] on link "Visit their site" at bounding box center [409, 394] width 53 height 14
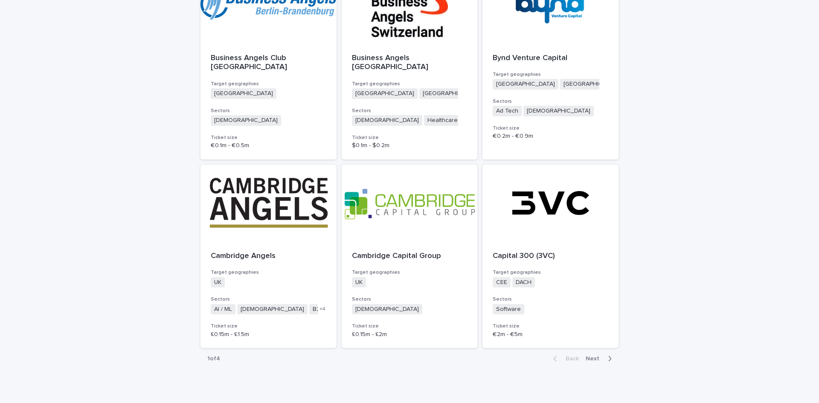
scroll to position [2063, 0]
